Goal: Navigation & Orientation: Find specific page/section

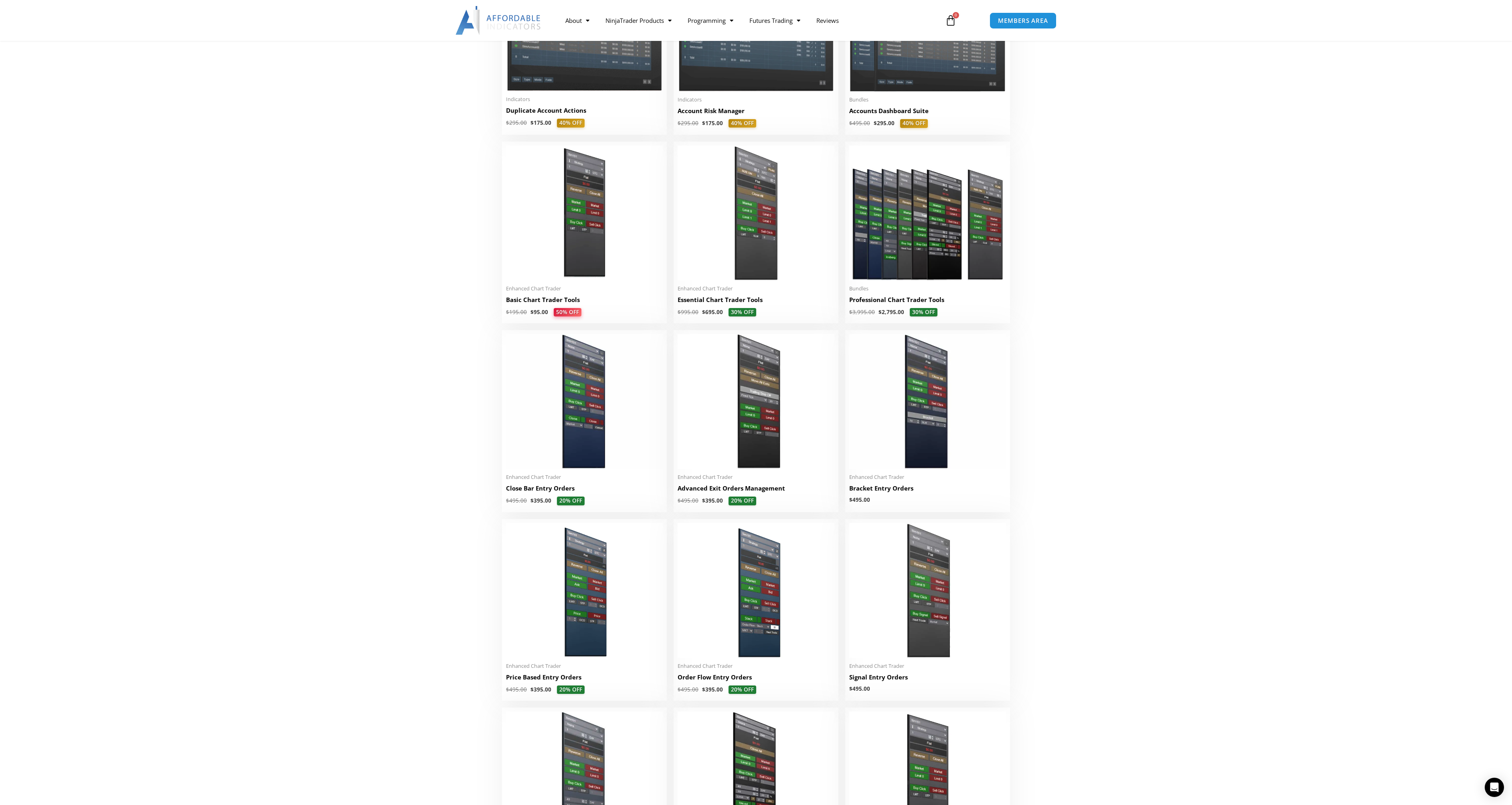
drag, startPoint x: 1182, startPoint y: 248, endPoint x: 1160, endPoint y: 257, distance: 23.8
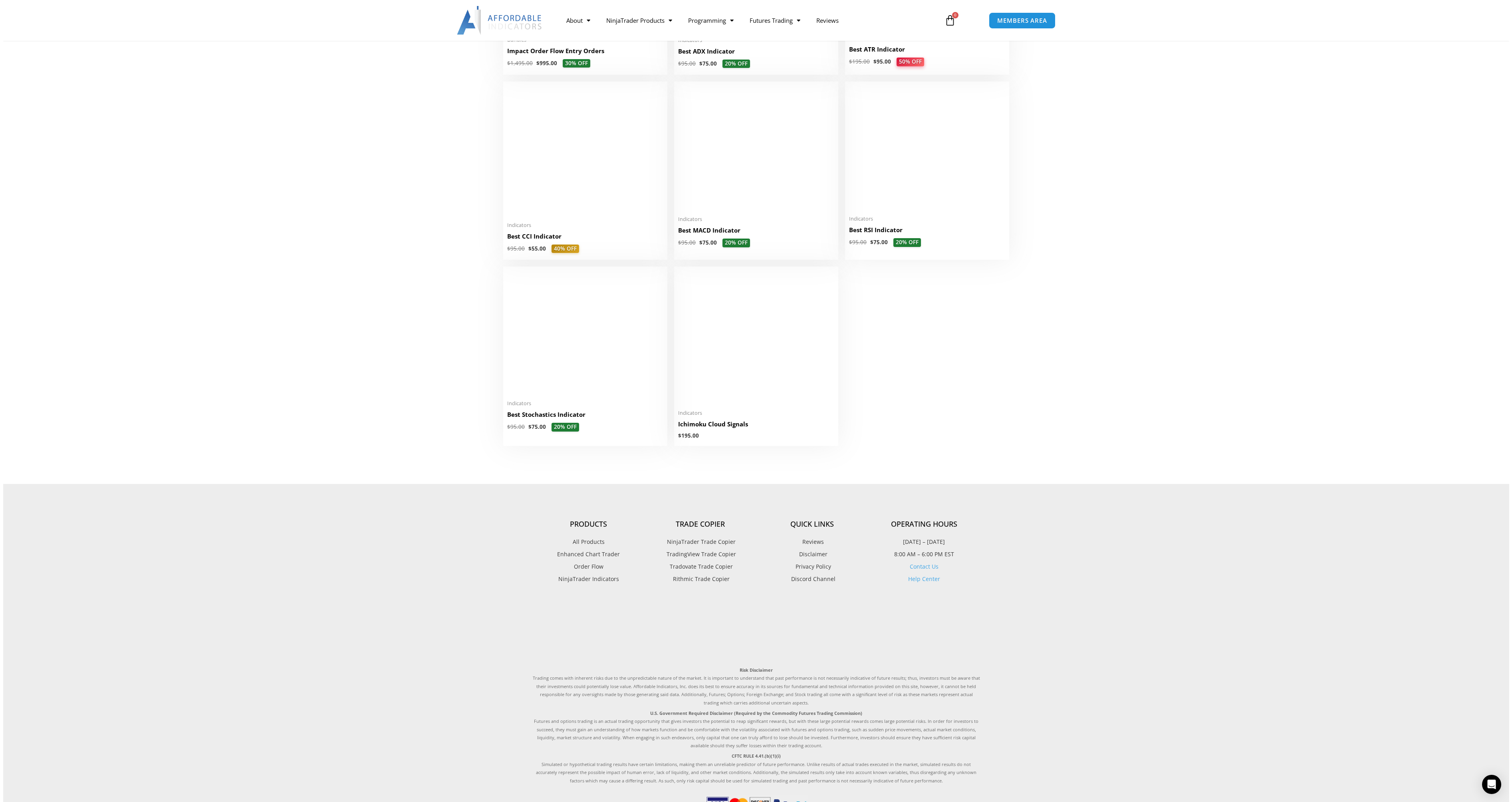
scroll to position [1653, 0]
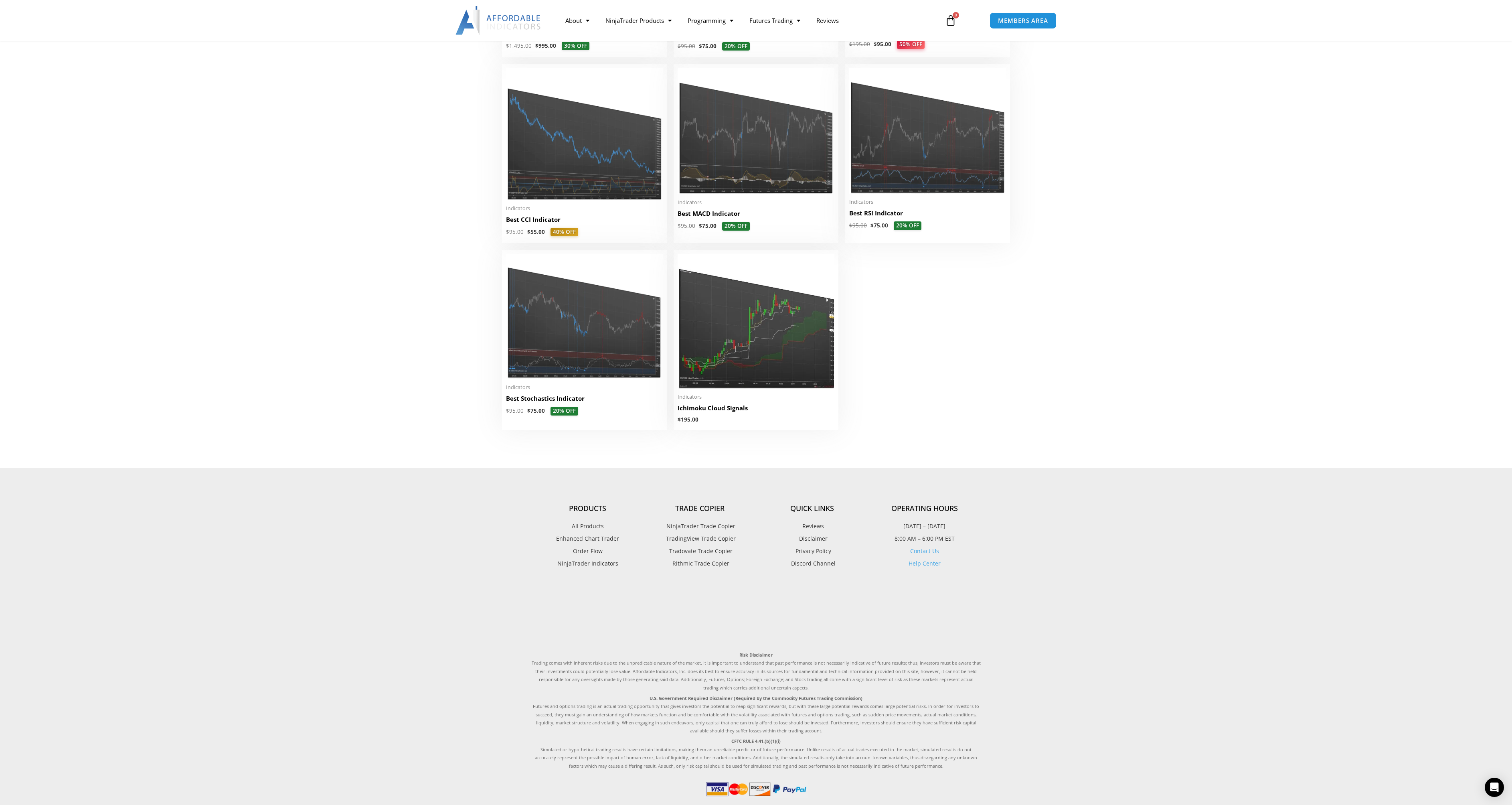
drag, startPoint x: 1157, startPoint y: 264, endPoint x: 1144, endPoint y: 290, distance: 29.1
